Goal: Task Accomplishment & Management: Manage account settings

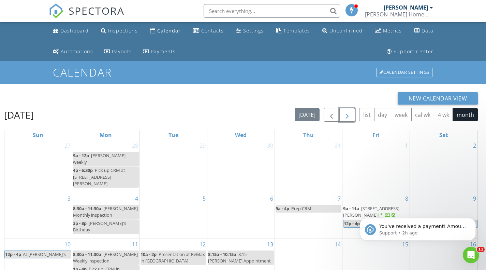
click at [347, 114] on span "button" at bounding box center [347, 115] width 8 height 8
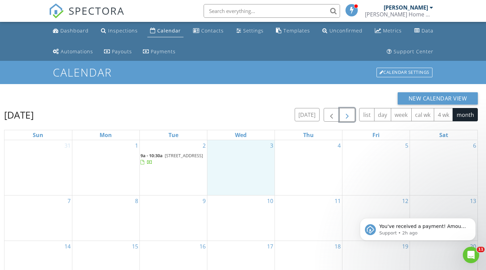
click at [236, 168] on div "3" at bounding box center [240, 167] width 67 height 55
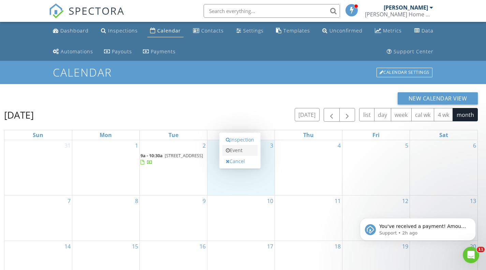
click at [236, 149] on link "Event" at bounding box center [239, 150] width 35 height 11
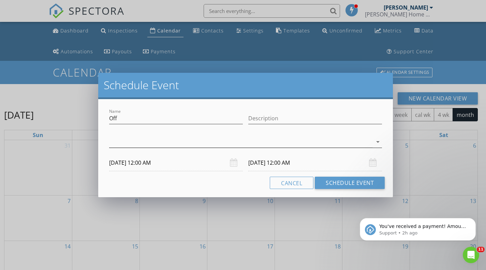
click at [129, 143] on div at bounding box center [240, 141] width 263 height 11
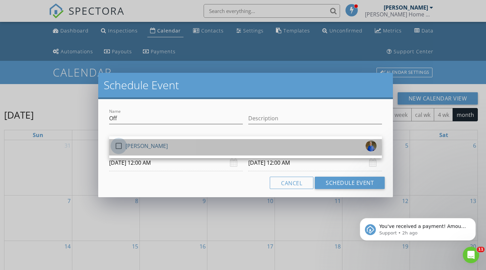
click at [120, 144] on div at bounding box center [119, 146] width 12 height 12
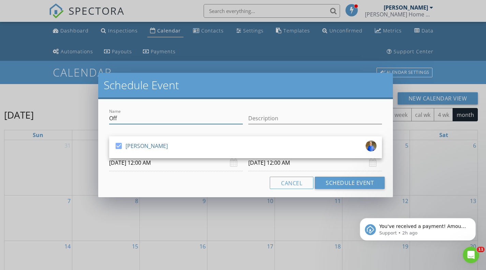
click at [128, 116] on input "Off" at bounding box center [176, 118] width 134 height 11
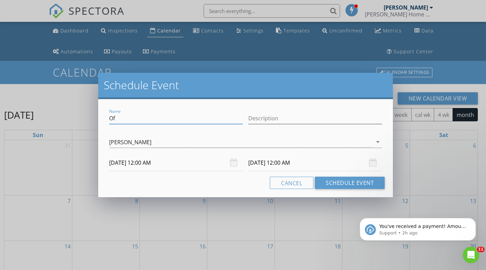
type input "O"
type input "Blood work"
click at [216, 163] on input "[DATE] 12:00 AM" at bounding box center [176, 162] width 134 height 17
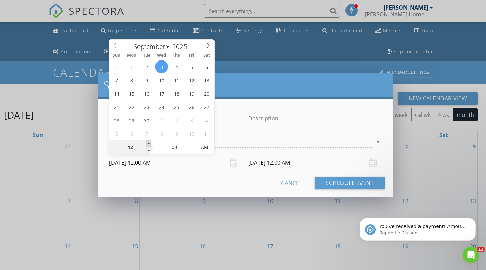
type input "01"
type input "[DATE] 1:00 AM"
click at [148, 141] on span at bounding box center [148, 143] width 5 height 7
type input "02"
type input "[DATE] 2:00 AM"
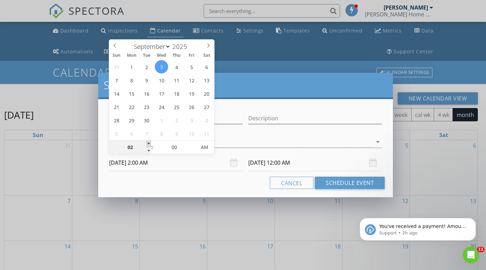
click at [148, 141] on span at bounding box center [148, 143] width 5 height 7
type input "03"
type input "[DATE] 3:00 AM"
click at [148, 141] on span at bounding box center [148, 143] width 5 height 7
type input "[DATE] 3:00 AM"
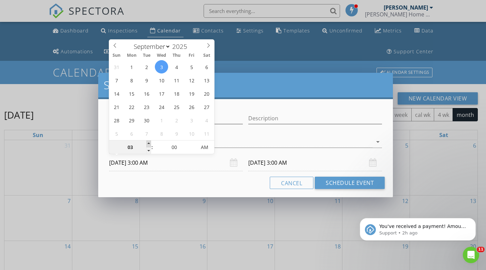
type input "04"
type input "[DATE] 4:00 AM"
click at [148, 141] on span at bounding box center [148, 143] width 5 height 7
type input "05"
type input "[DATE] 5:00 AM"
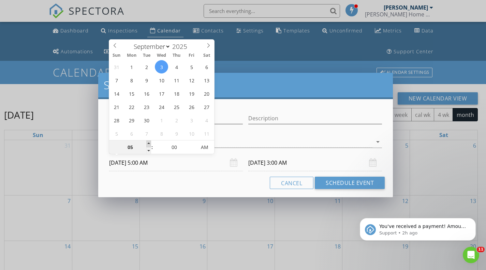
click at [148, 141] on span at bounding box center [148, 143] width 5 height 7
type input "[DATE] 5:00 AM"
type input "06"
type input "[DATE] 6:00 AM"
click at [148, 141] on span at bounding box center [148, 143] width 5 height 7
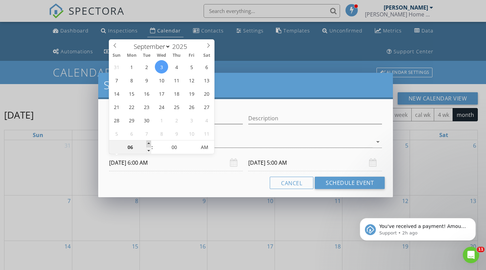
type input "[DATE] 6:00 AM"
type input "07"
type input "[DATE] 7:00 AM"
click at [148, 141] on span at bounding box center [148, 143] width 5 height 7
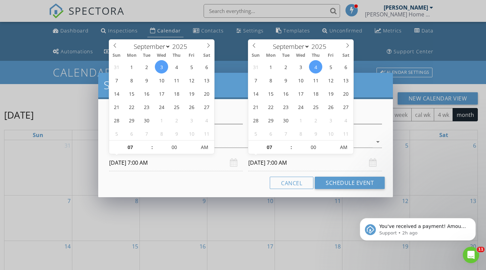
click at [270, 165] on input "[DATE] 7:00 AM" at bounding box center [315, 162] width 134 height 17
type input "[DATE] 7:00 AM"
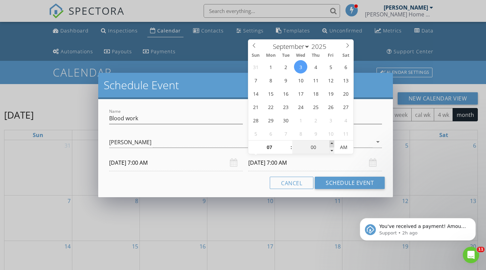
type input "05"
type input "[DATE] 7:05 AM"
click at [332, 142] on span at bounding box center [332, 143] width 5 height 7
type input "10"
type input "[DATE] 7:10 AM"
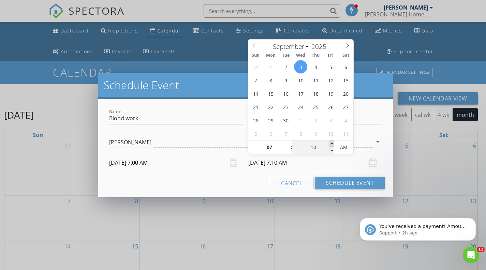
click at [332, 142] on span at bounding box center [332, 143] width 5 height 7
type input "15"
type input "[DATE] 7:15 AM"
click at [332, 142] on span at bounding box center [332, 143] width 5 height 7
type input "20"
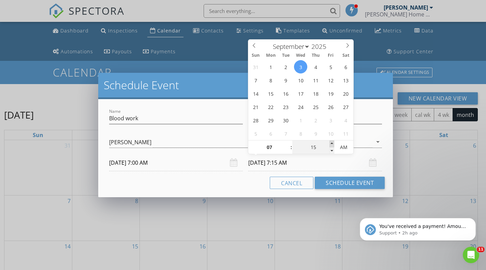
type input "[DATE] 7:20 AM"
click at [332, 142] on span at bounding box center [332, 143] width 5 height 7
type input "25"
type input "[DATE] 7:25 AM"
click at [332, 142] on span at bounding box center [332, 143] width 5 height 7
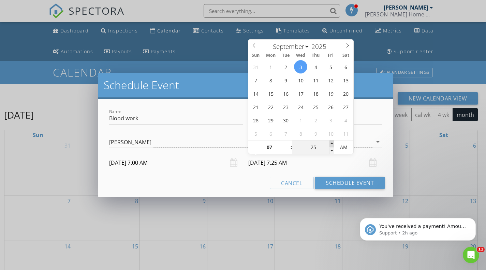
type input "30"
type input "[DATE] 7:30 AM"
click at [332, 142] on span at bounding box center [332, 143] width 5 height 7
type input "35"
type input "[DATE] 7:35 AM"
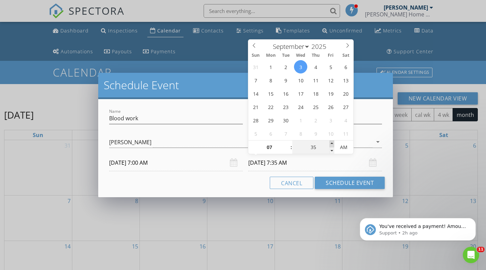
click at [332, 142] on span at bounding box center [332, 143] width 5 height 7
type input "40"
type input "[DATE] 7:40 AM"
click at [332, 142] on span at bounding box center [332, 143] width 5 height 7
type input "45"
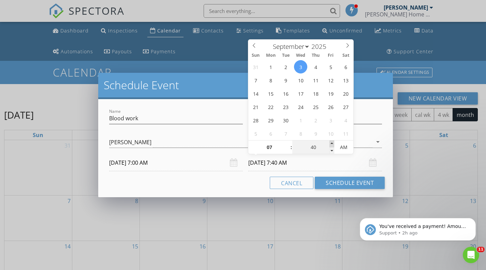
type input "[DATE] 7:45 AM"
click at [332, 142] on span at bounding box center [332, 143] width 5 height 7
click at [332, 181] on button "Schedule Event" at bounding box center [350, 182] width 70 height 12
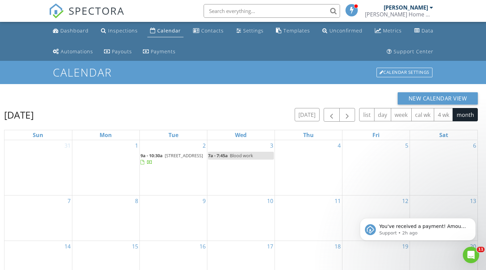
click at [251, 218] on div "10" at bounding box center [240, 217] width 67 height 45
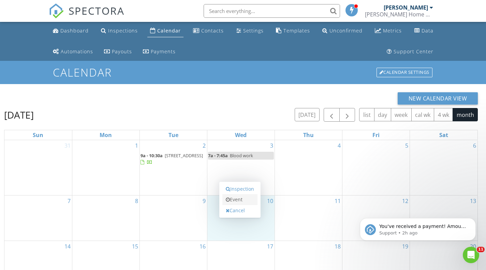
click at [240, 201] on link "Event" at bounding box center [239, 199] width 35 height 11
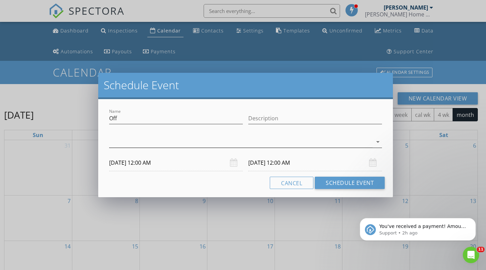
click at [136, 145] on div at bounding box center [240, 141] width 263 height 11
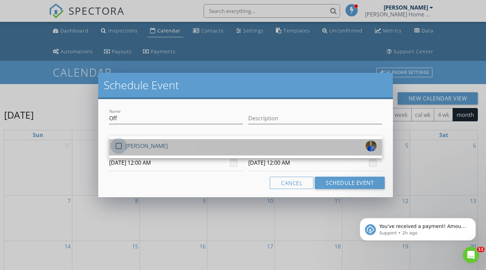
click at [119, 145] on div at bounding box center [119, 146] width 12 height 12
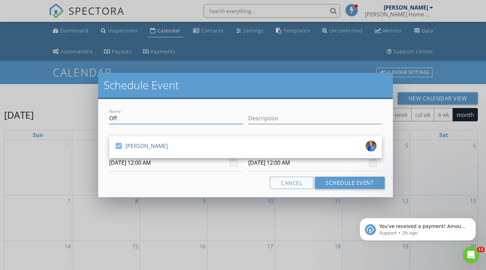
click at [132, 113] on input "Off" at bounding box center [176, 118] width 134 height 11
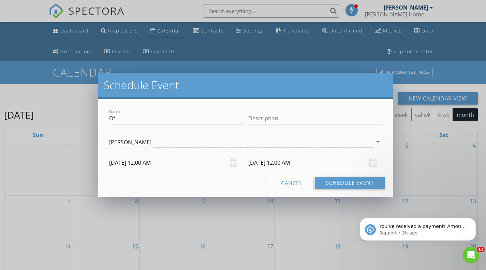
type input "O"
type input "[PERSON_NAME] orthosist"
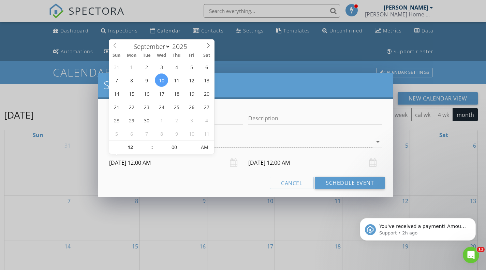
click at [123, 158] on input "[DATE] 12:00 AM" at bounding box center [176, 162] width 134 height 17
type input "01"
type input "[DATE] 1:00 AM"
click at [149, 142] on span at bounding box center [148, 143] width 5 height 7
type input "02"
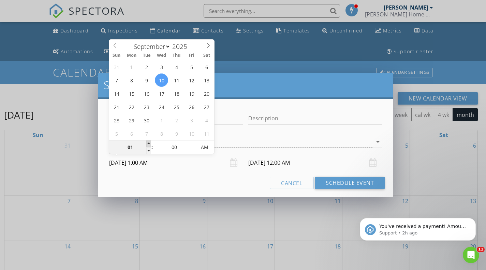
type input "[DATE] 2:00 AM"
click at [149, 142] on span at bounding box center [148, 143] width 5 height 7
type input "03"
type input "[DATE] 3:00 AM"
click at [149, 142] on span at bounding box center [148, 143] width 5 height 7
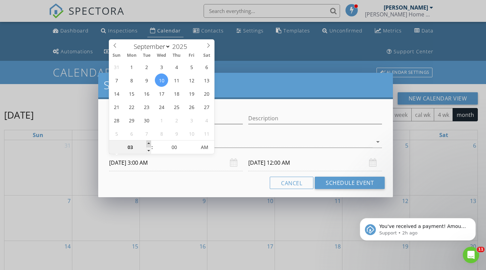
type input "04"
type input "[DATE] 4:00 AM"
click at [149, 142] on span at bounding box center [148, 143] width 5 height 7
type input "05"
type input "[DATE] 5:00 AM"
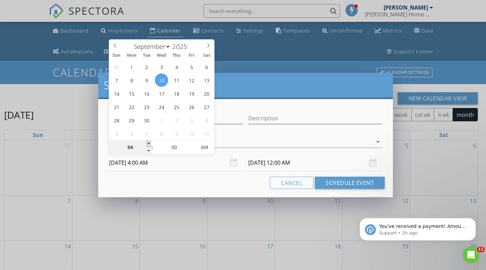
type input "[DATE] 4:00 AM"
click at [149, 142] on span at bounding box center [148, 143] width 5 height 7
type input "06"
type input "[DATE] 6:00 AM"
click at [149, 142] on span at bounding box center [148, 143] width 5 height 7
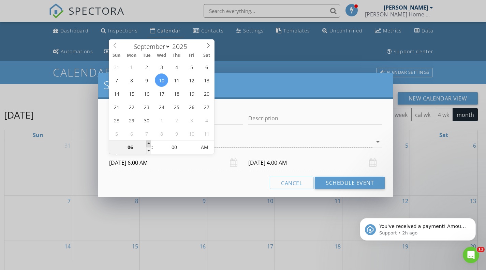
type input "07"
type input "[DATE] 7:00 AM"
click at [149, 142] on span at bounding box center [148, 143] width 5 height 7
type input "07"
type input "[DATE] 7:00 AM"
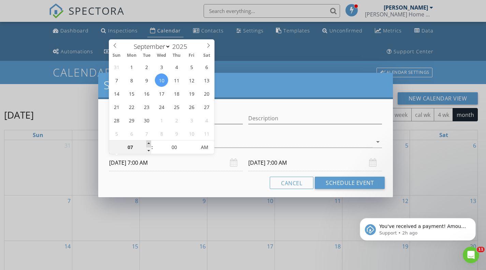
type input "08"
type input "[DATE] 8:00 AM"
click at [149, 142] on span at bounding box center [148, 143] width 5 height 7
type input "08"
type input "[DATE] 8:00 AM"
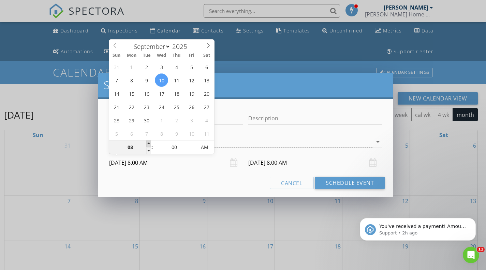
type input "09"
type input "[DATE] 9:00 AM"
click at [149, 142] on span at bounding box center [148, 143] width 5 height 7
type input "09"
click at [264, 163] on input "[DATE] 9:00 AM" at bounding box center [315, 162] width 134 height 17
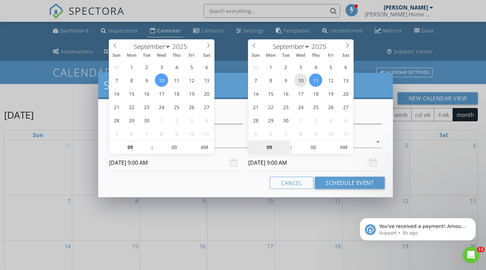
type input "[DATE] 9:00 AM"
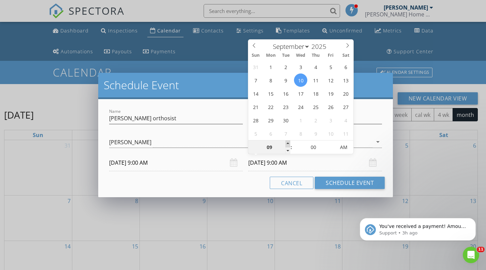
type input "10"
type input "[DATE] 10:00 AM"
click at [287, 142] on span at bounding box center [288, 143] width 5 height 7
type input "11"
type input "[DATE] 11:00 AM"
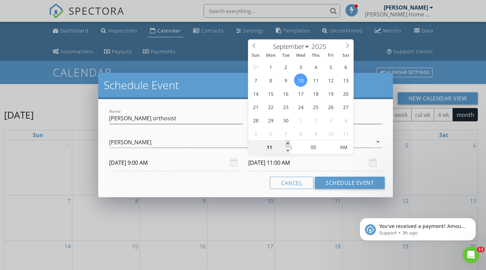
click at [287, 142] on span at bounding box center [288, 143] width 5 height 7
type input "12"
type input "[DATE] 12:00 PM"
click at [287, 142] on span at bounding box center [288, 143] width 5 height 7
type input "01"
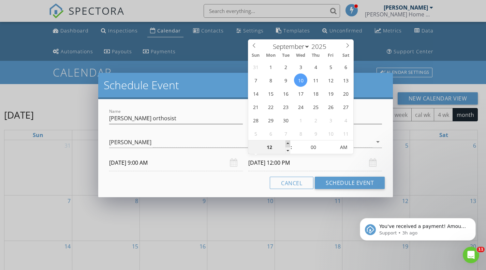
type input "[DATE] 1:00 PM"
click at [287, 142] on span at bounding box center [288, 143] width 5 height 7
type input "05"
type input "[DATE] 1:05 PM"
click at [331, 143] on span at bounding box center [332, 143] width 5 height 7
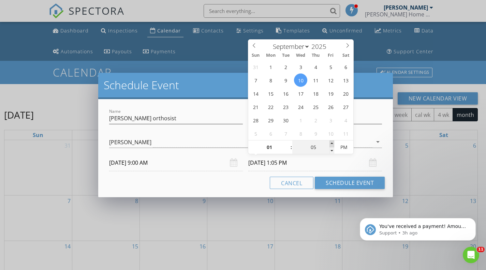
type input "10"
type input "[DATE] 1:10 PM"
click at [331, 143] on span at bounding box center [332, 143] width 5 height 7
type input "15"
type input "[DATE] 1:15 PM"
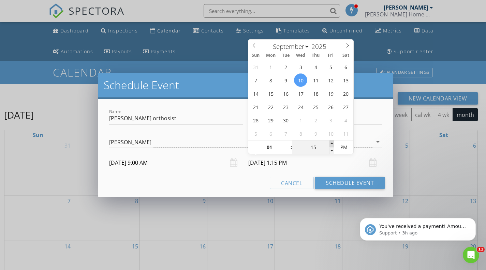
click at [331, 143] on span at bounding box center [332, 143] width 5 height 7
type input "20"
type input "[DATE] 1:20 PM"
click at [331, 143] on span at bounding box center [332, 143] width 5 height 7
type input "25"
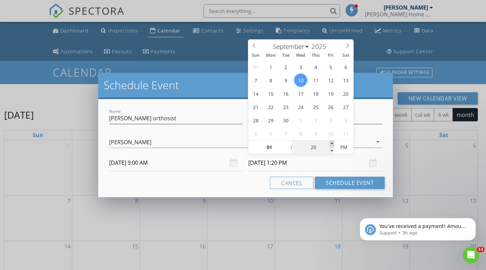
type input "[DATE] 1:25 PM"
click at [331, 143] on span at bounding box center [332, 143] width 5 height 7
type input "30"
type input "[DATE] 1:30 PM"
click at [331, 143] on span at bounding box center [332, 143] width 5 height 7
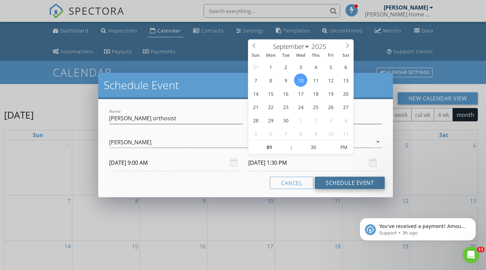
click at [332, 184] on button "Schedule Event" at bounding box center [350, 182] width 70 height 12
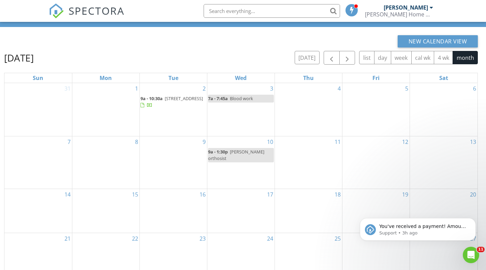
scroll to position [68, 0]
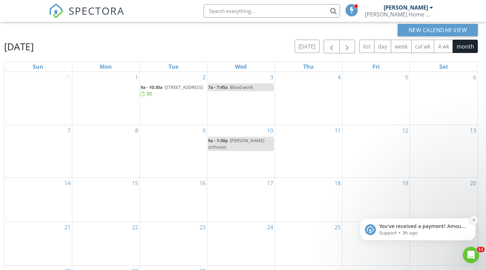
click at [475, 221] on icon "Dismiss notification" at bounding box center [474, 220] width 4 height 4
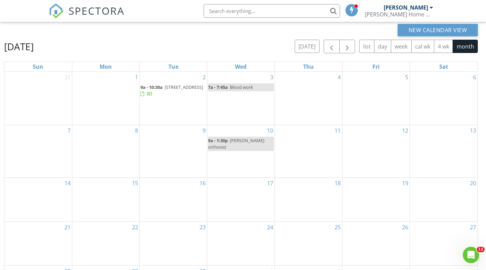
click at [439, 232] on div "27" at bounding box center [444, 242] width 68 height 43
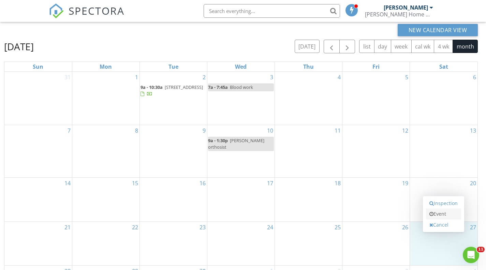
click at [434, 211] on link "Event" at bounding box center [443, 213] width 35 height 11
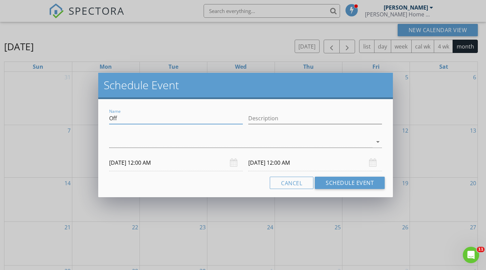
click at [123, 116] on input "Off" at bounding box center [176, 118] width 134 height 11
type input "O"
type input "[PERSON_NAME]'s game dinner"
click at [123, 142] on div at bounding box center [240, 141] width 263 height 11
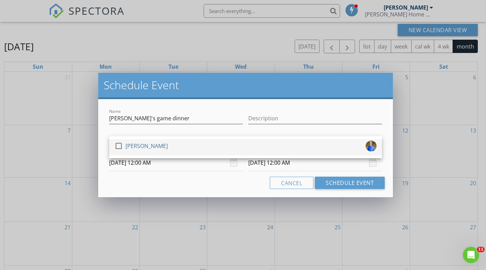
click at [121, 146] on div at bounding box center [119, 146] width 12 height 12
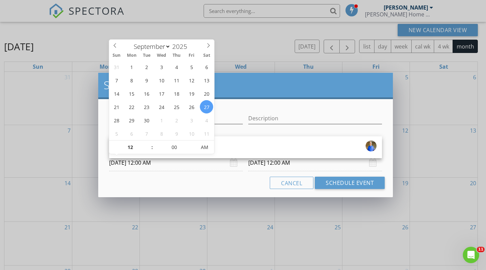
click at [153, 166] on input "[DATE] 12:00 AM" at bounding box center [176, 162] width 134 height 17
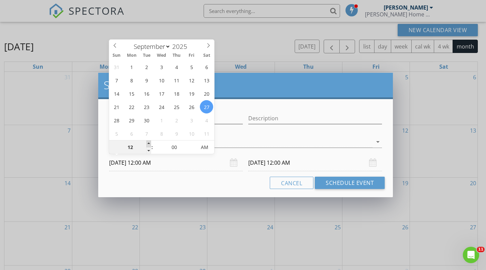
type input "01"
type input "[DATE] 1:00 AM"
click at [147, 143] on span at bounding box center [148, 143] width 5 height 7
type input "02"
type input "[DATE] 2:00 AM"
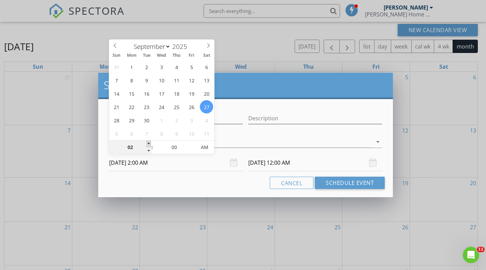
click at [147, 143] on span at bounding box center [148, 143] width 5 height 7
type input "03"
type input "[DATE] 3:00 AM"
click at [147, 143] on span at bounding box center [148, 143] width 5 height 7
type input "04"
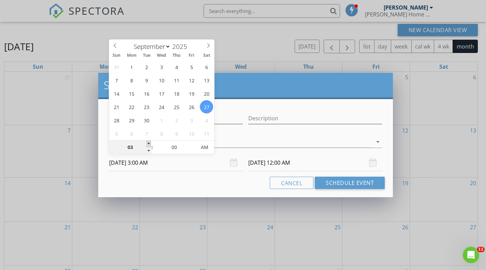
type input "[DATE] 4:00 AM"
click at [147, 143] on span at bounding box center [148, 143] width 5 height 7
type input "05"
type input "[DATE] 5:00 AM"
click at [147, 143] on span at bounding box center [148, 143] width 5 height 7
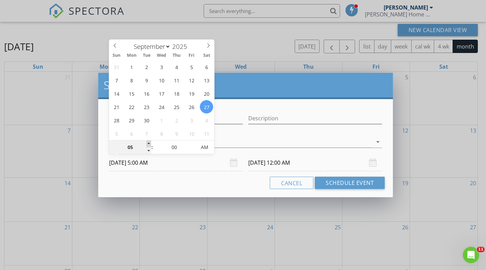
type input "06"
type input "[DATE] 6:00 AM"
click at [147, 143] on span at bounding box center [148, 143] width 5 height 7
type input "[DATE] 6:00 AM"
type input "07"
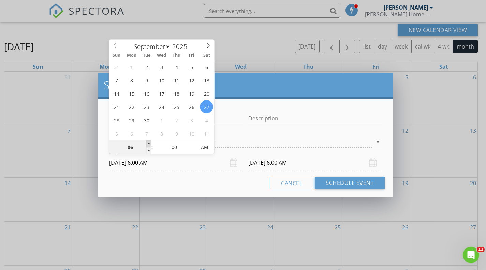
type input "[DATE] 7:00 AM"
click at [147, 143] on span at bounding box center [148, 143] width 5 height 7
type input "08"
type input "[DATE] 8:00 AM"
click at [147, 143] on span at bounding box center [148, 143] width 5 height 7
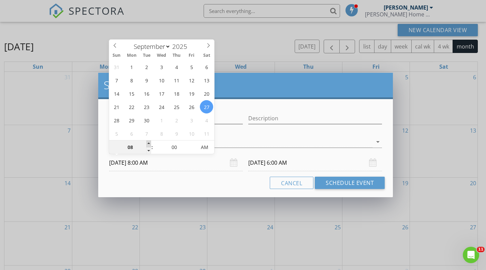
type input "[DATE] 8:00 AM"
type input "09"
type input "[DATE] 9:00 AM"
click at [147, 142] on span at bounding box center [148, 143] width 5 height 7
type input "[DATE] 9:00 AM"
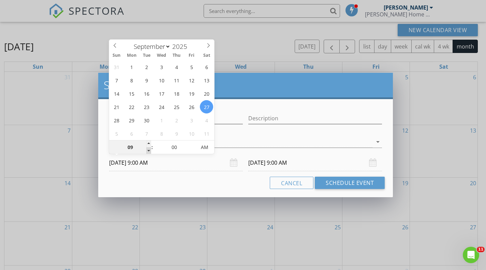
type input "08"
type input "[DATE] 8:00 AM"
click at [150, 150] on span at bounding box center [148, 150] width 5 height 7
click at [276, 164] on input "[DATE] 8:00 AM" at bounding box center [315, 162] width 134 height 17
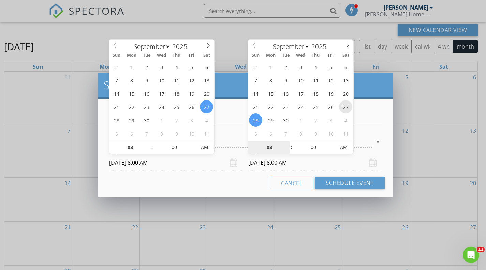
type input "[DATE] 8:00 AM"
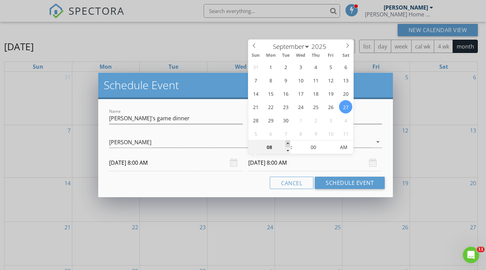
type input "09"
type input "[DATE] 9:00 AM"
click at [289, 144] on span at bounding box center [288, 143] width 5 height 7
type input "10"
type input "[DATE] 10:00 AM"
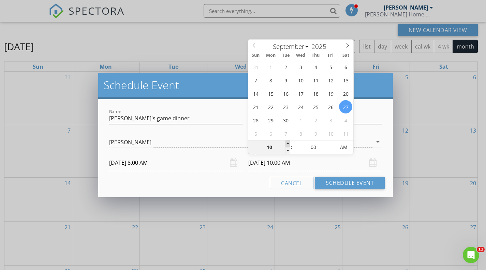
click at [289, 144] on span at bounding box center [288, 143] width 5 height 7
type input "11"
type input "[DATE] 11:00 AM"
click at [289, 144] on span at bounding box center [288, 143] width 5 height 7
type input "12"
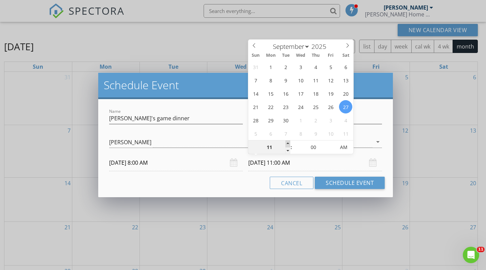
type input "[DATE] 12:00 PM"
click at [289, 144] on span at bounding box center [288, 143] width 5 height 7
type input "01"
type input "[DATE] 1:00 PM"
click at [289, 144] on span at bounding box center [288, 143] width 5 height 7
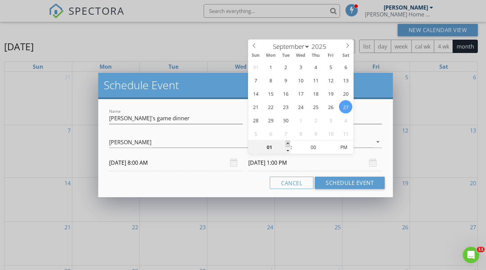
type input "02"
type input "[DATE] 2:00 PM"
click at [289, 144] on span at bounding box center [288, 143] width 5 height 7
type input "01"
type input "[DATE] 1:00 PM"
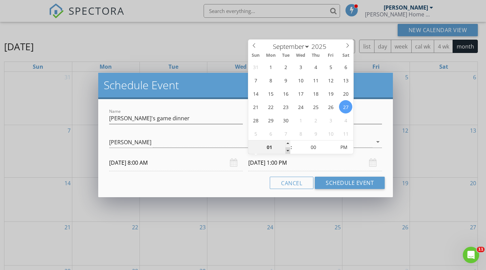
click at [288, 152] on span at bounding box center [288, 150] width 5 height 7
type input "12"
type input "[DATE] 12:00 PM"
click at [288, 152] on span at bounding box center [288, 150] width 5 height 7
type input "11"
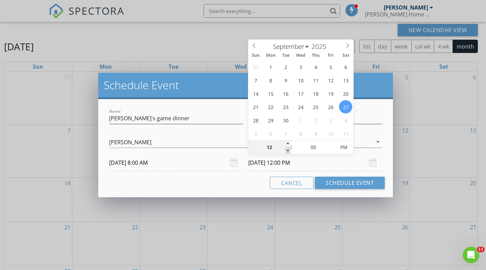
type input "[DATE] 11:00 AM"
click at [288, 152] on span at bounding box center [288, 150] width 5 height 7
type input "10"
type input "[DATE] 10:00 AM"
click at [288, 151] on span at bounding box center [288, 150] width 5 height 7
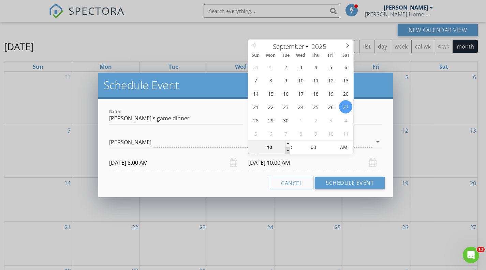
type input "09"
type input "[DATE] 9:00 AM"
click at [288, 151] on span at bounding box center [288, 150] width 5 height 7
type input "08"
click at [288, 151] on span at bounding box center [288, 150] width 5 height 7
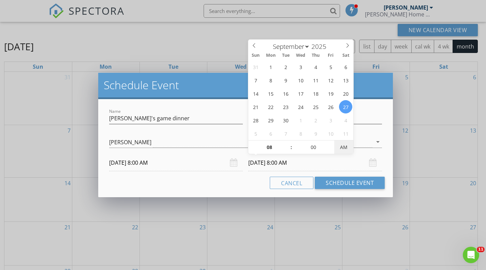
type input "[DATE] 8:00 PM"
click at [344, 145] on span "PM" at bounding box center [343, 147] width 19 height 14
click at [340, 183] on button "Schedule Event" at bounding box center [350, 182] width 70 height 12
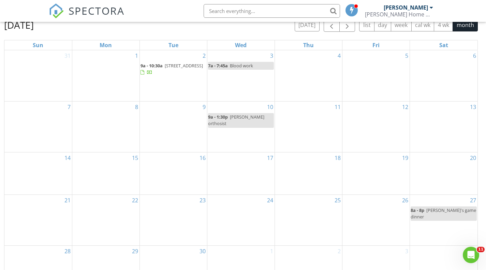
scroll to position [112, 0]
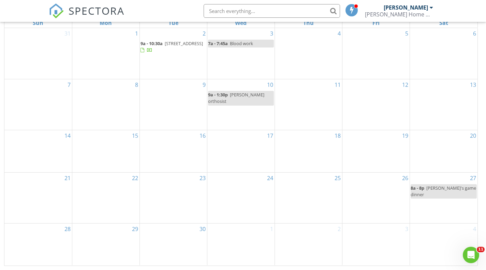
click at [369, 189] on div "26" at bounding box center [376, 197] width 67 height 51
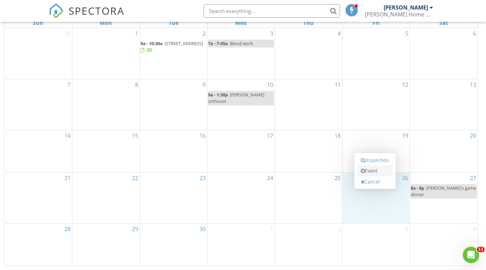
click at [372, 171] on link "Event" at bounding box center [375, 170] width 35 height 11
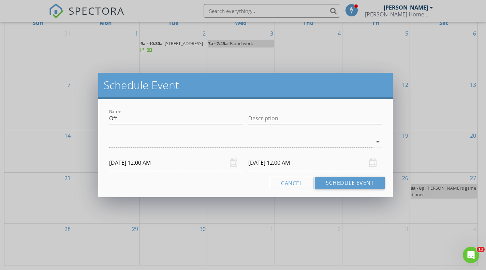
click at [113, 138] on div at bounding box center [240, 141] width 263 height 11
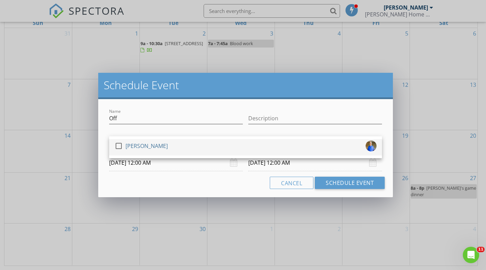
click at [115, 144] on div at bounding box center [119, 146] width 12 height 12
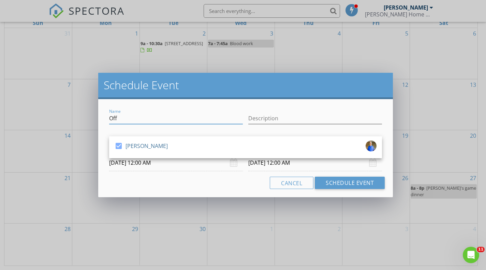
click at [125, 119] on input "Off" at bounding box center [176, 118] width 134 height 11
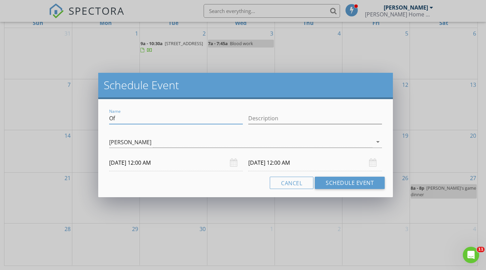
type input "O"
type input "A"
type input "Watsontown Yard Sale"
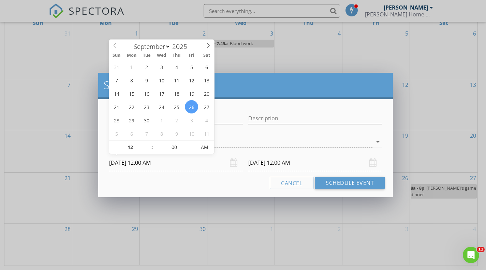
click at [135, 163] on input "[DATE] 12:00 AM" at bounding box center [176, 162] width 134 height 17
type input "01"
type input "[DATE] 1:00 AM"
click at [148, 143] on span at bounding box center [148, 143] width 5 height 7
type input "02"
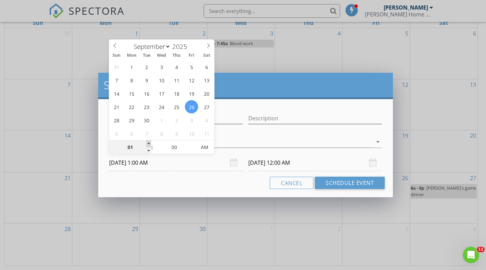
type input "[DATE] 2:00 AM"
click at [148, 143] on span at bounding box center [148, 143] width 5 height 7
type input "03"
type input "[DATE] 3:00 AM"
click at [148, 143] on span at bounding box center [148, 143] width 5 height 7
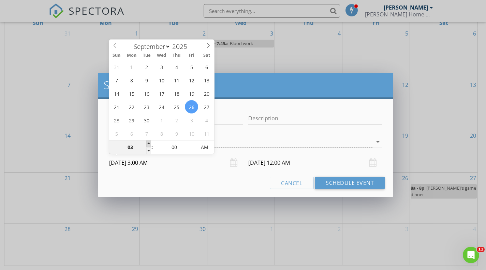
type input "[DATE] 3:00 AM"
type input "04"
type input "[DATE] 4:00 AM"
click at [148, 143] on span at bounding box center [148, 143] width 5 height 7
type input "[DATE] 4:00 AM"
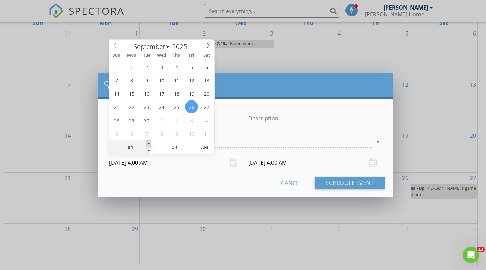
type input "05"
type input "[DATE] 5:00 AM"
click at [148, 143] on span at bounding box center [148, 143] width 5 height 7
type input "[DATE] 5:00 AM"
type input "06"
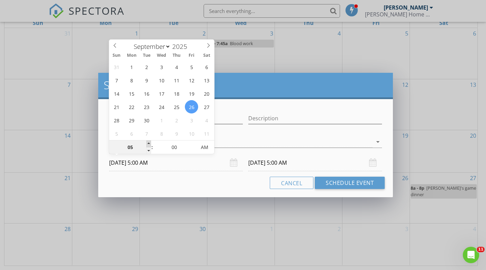
type input "[DATE] 6:00 AM"
click at [148, 143] on span at bounding box center [148, 143] width 5 height 7
type input "[DATE] 6:00 AM"
type input "07"
type input "[DATE] 7:00 AM"
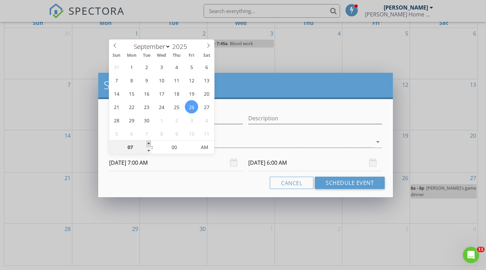
click at [148, 143] on span at bounding box center [148, 143] width 5 height 7
type input "[DATE] 7:00 AM"
type input "08"
type input "[DATE] 8:00 AM"
click at [148, 143] on span at bounding box center [148, 143] width 5 height 7
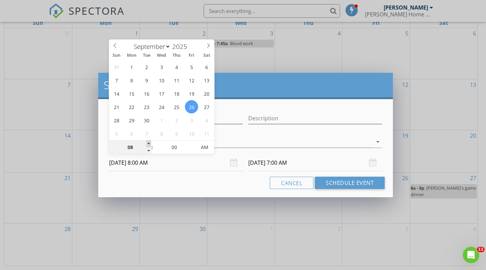
type input "[DATE] 8:00 AM"
type input "07"
type input "[DATE] 7:00 AM"
click at [148, 151] on span at bounding box center [148, 150] width 5 height 7
type input "[DATE] 7:00 AM"
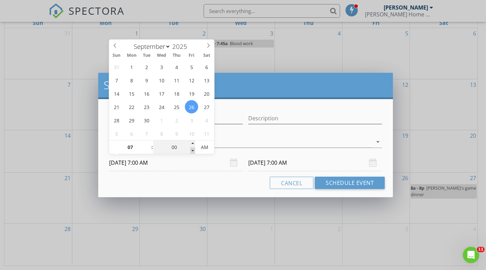
type input "06"
type input "55"
type input "[DATE] 6:55 AM"
click at [193, 150] on span at bounding box center [192, 150] width 5 height 7
type input "[DATE] 6:55 AM"
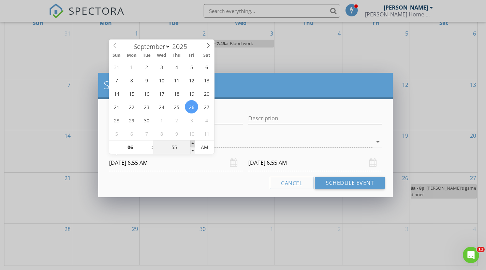
type input "07"
type input "00"
type input "[DATE] 7:00 AM"
click at [193, 143] on span at bounding box center [192, 143] width 5 height 7
type input "05"
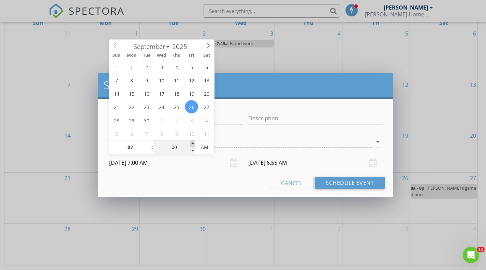
type input "[DATE] 7:05 AM"
click at [193, 143] on span at bounding box center [192, 143] width 5 height 7
type input "[DATE] 7:05 AM"
type input "10"
type input "[DATE] 7:10 AM"
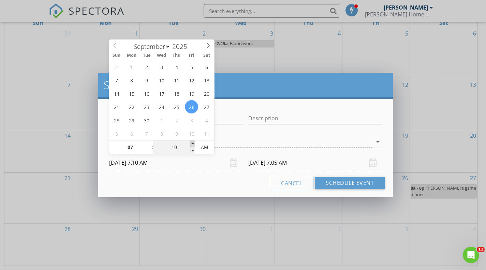
click at [193, 143] on span at bounding box center [192, 143] width 5 height 7
type input "15"
type input "[DATE] 7:15 AM"
click at [193, 143] on span at bounding box center [192, 143] width 5 height 7
type input "20"
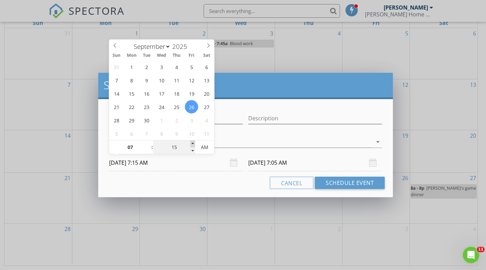
type input "[DATE] 7:20 AM"
click at [193, 143] on span at bounding box center [192, 143] width 5 height 7
type input "25"
type input "[DATE] 7:25 AM"
click at [193, 143] on span at bounding box center [192, 143] width 5 height 7
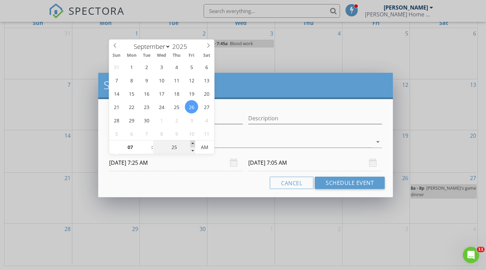
type input "25"
type input "[DATE] 7:25 AM"
type input "30"
type input "[DATE] 7:30 AM"
click at [193, 143] on span at bounding box center [192, 143] width 5 height 7
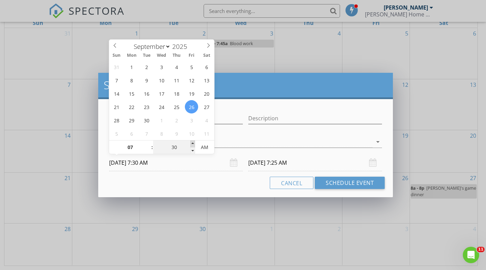
type input "30"
click at [277, 162] on input "[DATE] 7:30 AM" at bounding box center [315, 162] width 134 height 17
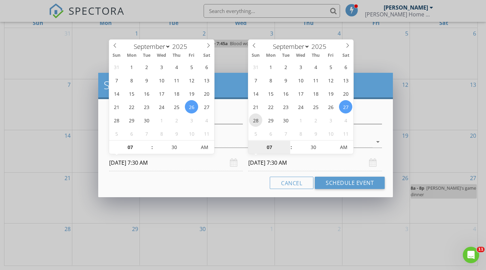
type input "[DATE] 7:30 AM"
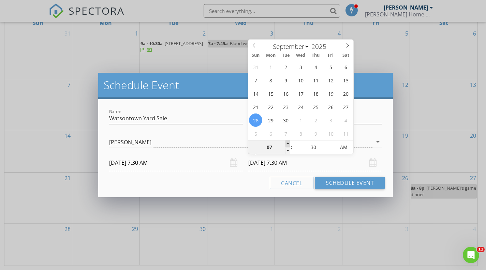
type input "08"
type input "[DATE] 8:30 AM"
click at [287, 143] on span at bounding box center [288, 143] width 5 height 7
type input "09"
type input "[DATE] 9:30 AM"
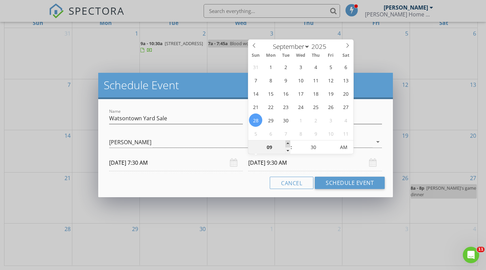
click at [287, 143] on span at bounding box center [288, 143] width 5 height 7
type input "10"
type input "[DATE] 10:30 AM"
click at [287, 143] on span at bounding box center [288, 143] width 5 height 7
type input "11"
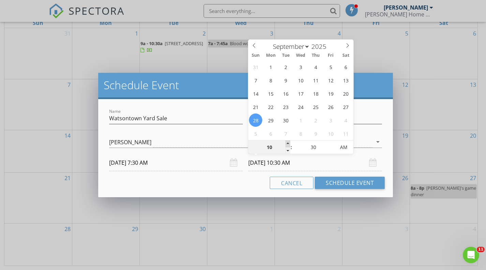
type input "[DATE] 11:30 AM"
click at [287, 143] on span at bounding box center [288, 143] width 5 height 7
type input "12"
type input "[DATE] 12:30 PM"
click at [287, 143] on span at bounding box center [288, 143] width 5 height 7
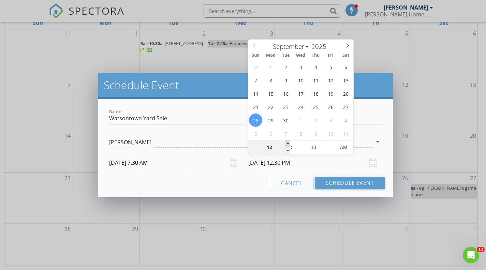
type input "01"
type input "[DATE] 1:30 PM"
click at [287, 143] on span at bounding box center [288, 143] width 5 height 7
type input "02"
click at [287, 143] on span at bounding box center [288, 143] width 5 height 7
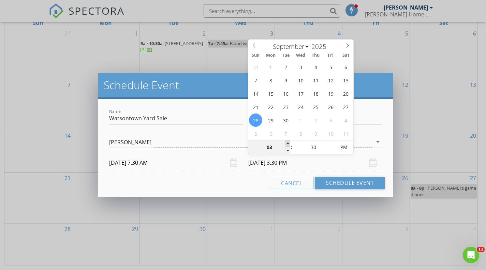
click at [287, 143] on span at bounding box center [288, 143] width 5 height 7
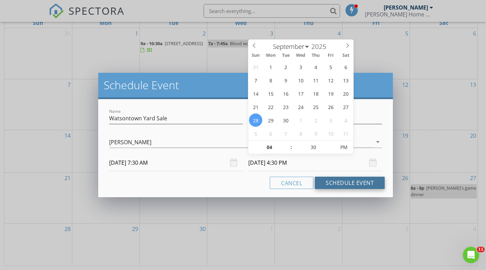
click at [350, 180] on button "Schedule Event" at bounding box center [350, 182] width 70 height 12
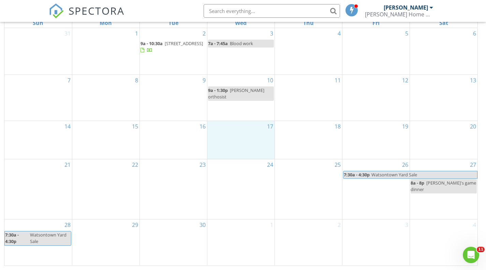
click at [258, 139] on div "17" at bounding box center [240, 140] width 67 height 38
click at [238, 120] on link "Event" at bounding box center [239, 121] width 35 height 11
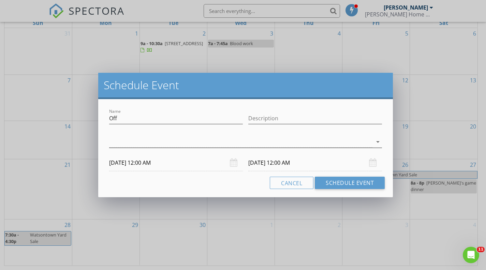
click at [122, 138] on div at bounding box center [240, 141] width 263 height 11
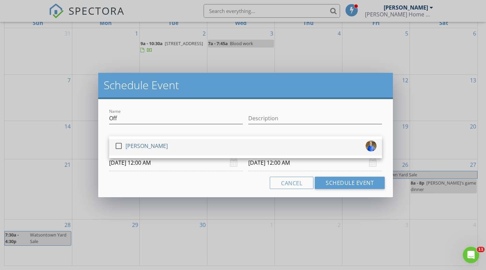
click at [121, 145] on div at bounding box center [119, 146] width 12 height 12
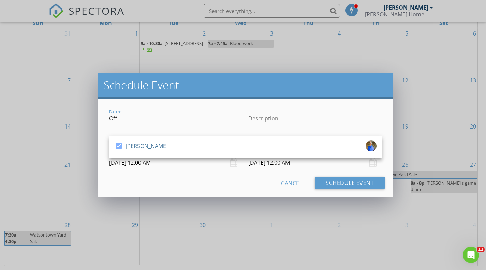
click at [124, 114] on input "Off" at bounding box center [176, 118] width 134 height 11
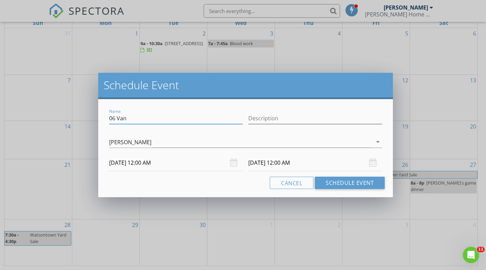
click at [153, 118] on input "06 Van" at bounding box center [176, 118] width 134 height 11
click at [196, 119] on input "06 Van to [PERSON_NAME] Auto [PERSON_NAME] Filter/Fluild Change" at bounding box center [176, 118] width 134 height 11
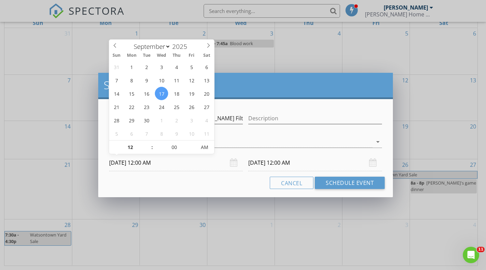
click at [153, 163] on input "[DATE] 12:00 AM" at bounding box center [176, 162] width 134 height 17
click at [149, 142] on span at bounding box center [148, 143] width 5 height 7
click at [204, 149] on span "AM" at bounding box center [204, 147] width 19 height 14
click at [274, 163] on input "[DATE] 1:00 PM" at bounding box center [315, 162] width 134 height 17
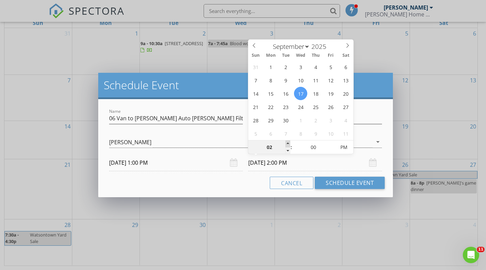
click at [286, 141] on span at bounding box center [288, 143] width 5 height 7
click at [332, 151] on span at bounding box center [332, 150] width 5 height 7
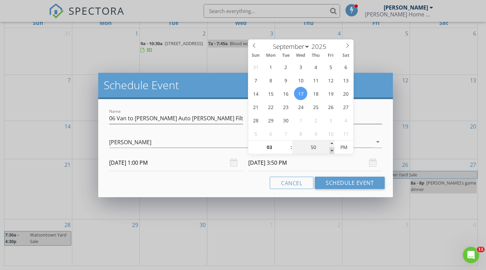
click at [332, 151] on span at bounding box center [332, 150] width 5 height 7
click at [290, 144] on span at bounding box center [288, 143] width 5 height 7
click at [330, 181] on button "Schedule Event" at bounding box center [350, 182] width 70 height 12
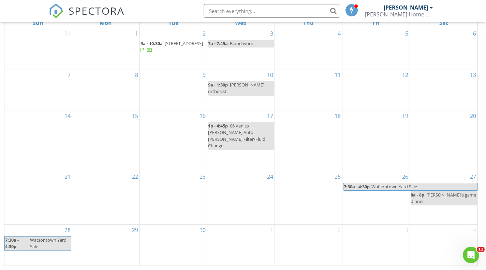
click at [238, 134] on span "06 Van to [PERSON_NAME] Auto [PERSON_NAME] Filter/Fluid Change" at bounding box center [236, 136] width 57 height 26
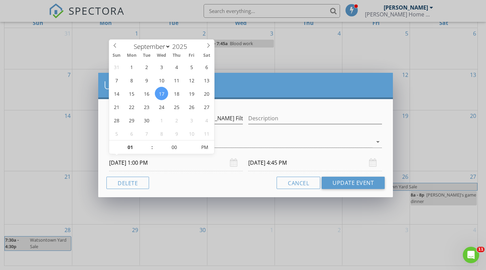
click at [156, 162] on input "[DATE] 1:00 PM" at bounding box center [176, 162] width 134 height 17
click at [149, 150] on span at bounding box center [148, 150] width 5 height 7
click at [193, 143] on span at bounding box center [192, 143] width 5 height 7
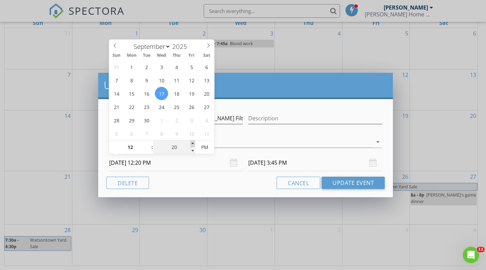
click at [193, 143] on span at bounding box center [192, 143] width 5 height 7
click at [344, 180] on button "Update Event" at bounding box center [353, 182] width 63 height 12
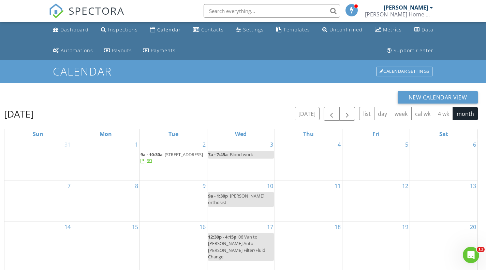
scroll to position [0, 0]
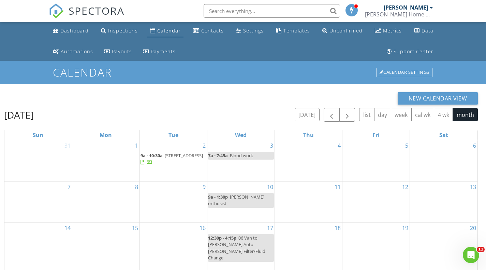
click at [230, 168] on div "3 7a - 7:45a Blood work" at bounding box center [240, 160] width 67 height 41
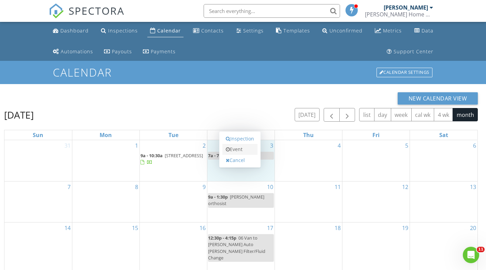
click at [242, 147] on link "Event" at bounding box center [239, 149] width 35 height 11
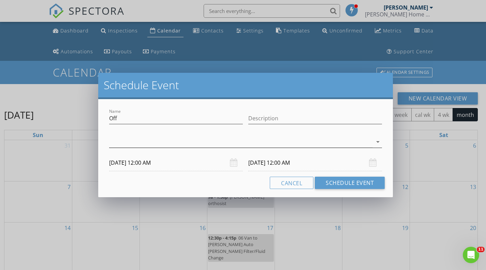
click at [132, 143] on div at bounding box center [240, 141] width 263 height 11
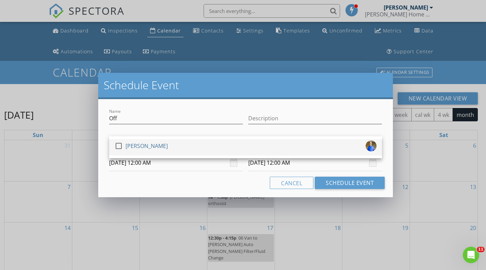
click at [118, 145] on div at bounding box center [119, 146] width 12 height 12
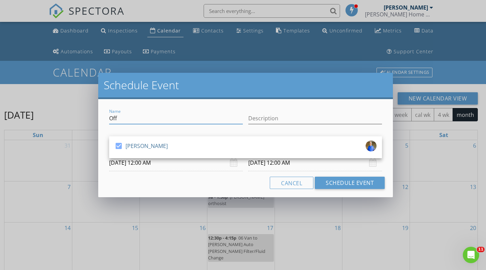
click at [132, 114] on input "Off" at bounding box center [176, 118] width 134 height 11
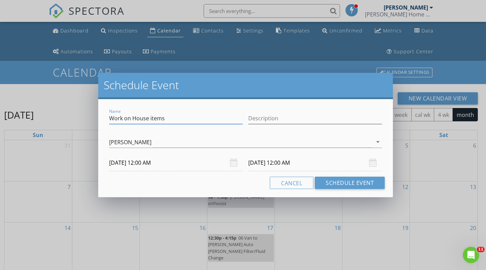
click at [219, 162] on input "[DATE] 12:00 AM" at bounding box center [176, 162] width 134 height 17
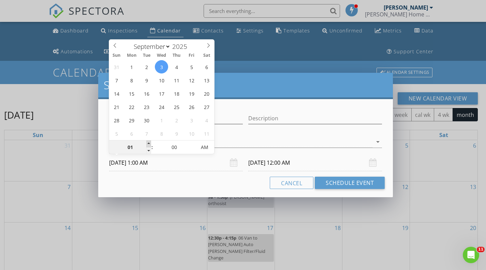
click at [150, 143] on span at bounding box center [148, 143] width 5 height 7
click at [150, 142] on span at bounding box center [148, 143] width 5 height 7
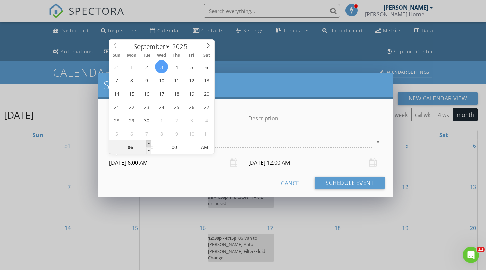
click at [150, 142] on span at bounding box center [148, 143] width 5 height 7
click at [149, 151] on span at bounding box center [148, 150] width 5 height 7
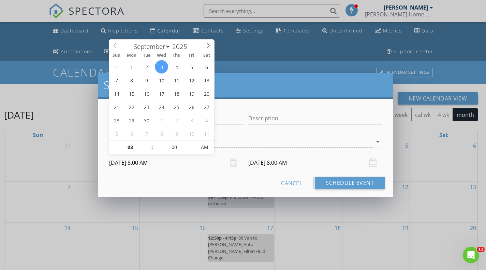
click at [257, 160] on input "[DATE] 8:00 AM" at bounding box center [315, 162] width 134 height 17
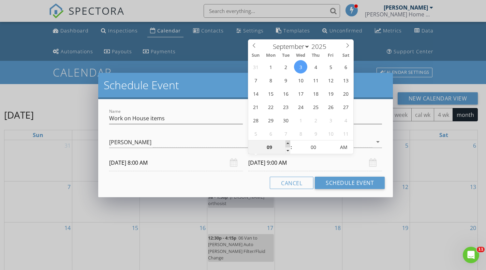
click at [288, 140] on span at bounding box center [288, 143] width 5 height 7
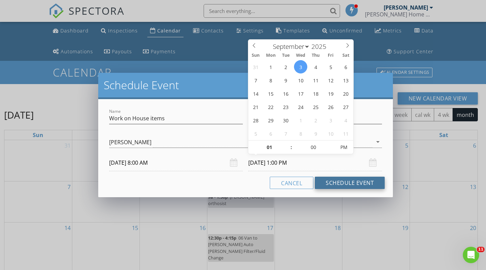
click at [340, 184] on button "Schedule Event" at bounding box center [350, 182] width 70 height 12
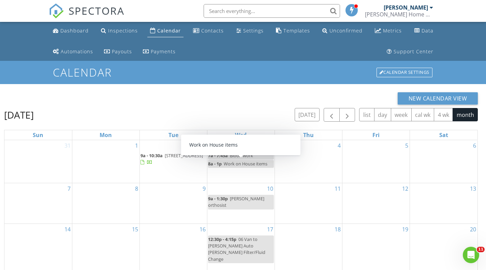
click at [237, 165] on span "Work on House items" at bounding box center [246, 163] width 44 height 6
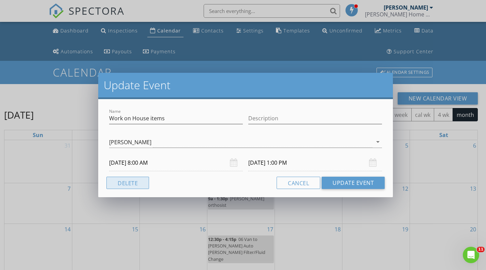
click at [141, 184] on button "Delete" at bounding box center [127, 182] width 43 height 12
